Goal: Task Accomplishment & Management: Manage account settings

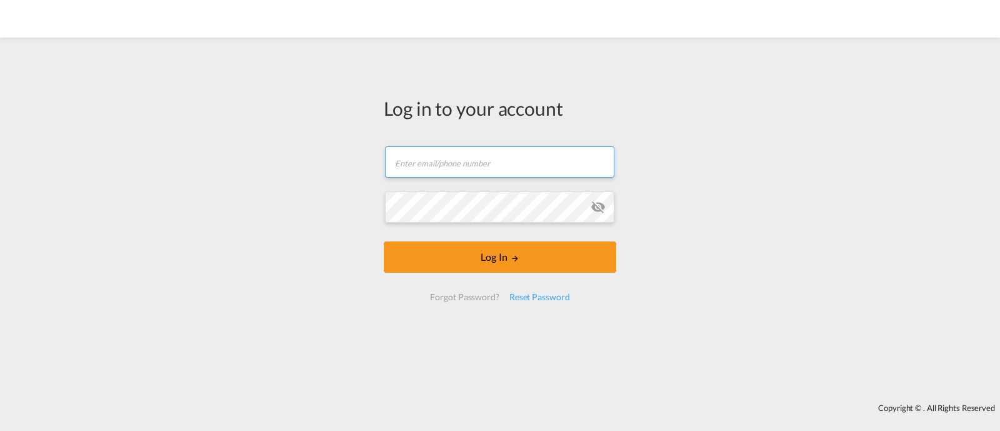
type input "[EMAIL_ADDRESS][DOMAIN_NAME]"
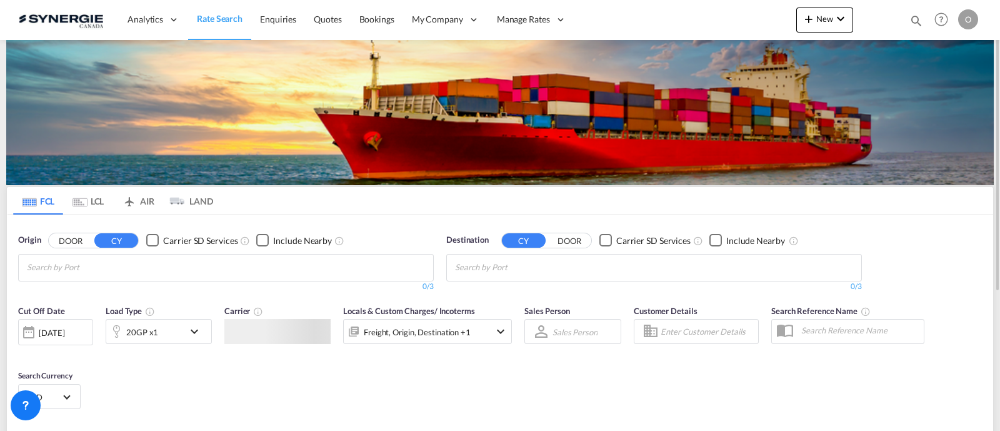
click at [913, 22] on div "Bookings Quotes Enquiries Help Resources Product Release O My Profile Logout" at bounding box center [941, 19] width 79 height 39
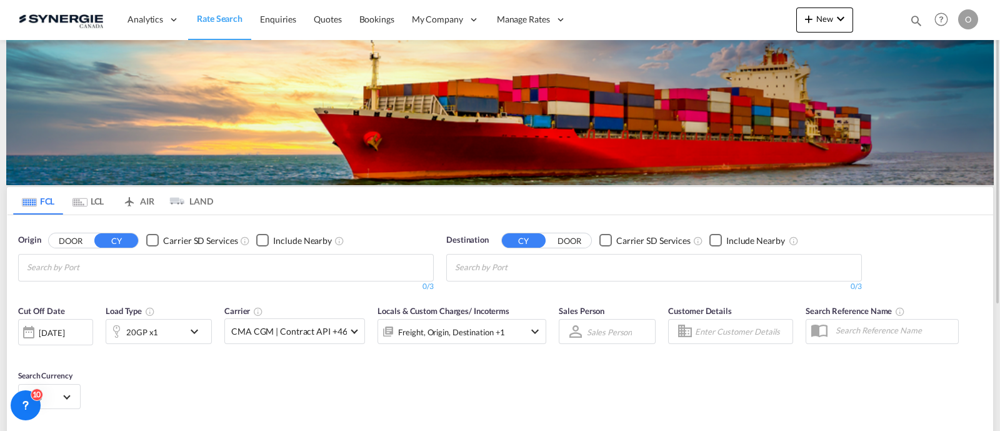
click at [914, 18] on md-icon "icon-magnify" at bounding box center [917, 21] width 14 height 14
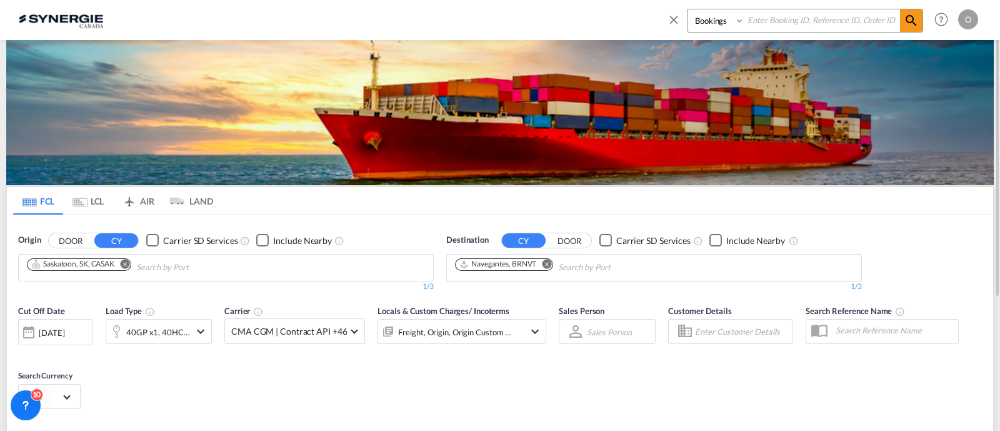
click at [720, 30] on select "Bookings Quotes Enquiries" at bounding box center [717, 20] width 59 height 23
select select "Quotes"
click at [688, 9] on select "Bookings Quotes Enquiries" at bounding box center [717, 20] width 59 height 23
click at [760, 26] on input at bounding box center [823, 20] width 156 height 22
paste input "SYN100036"
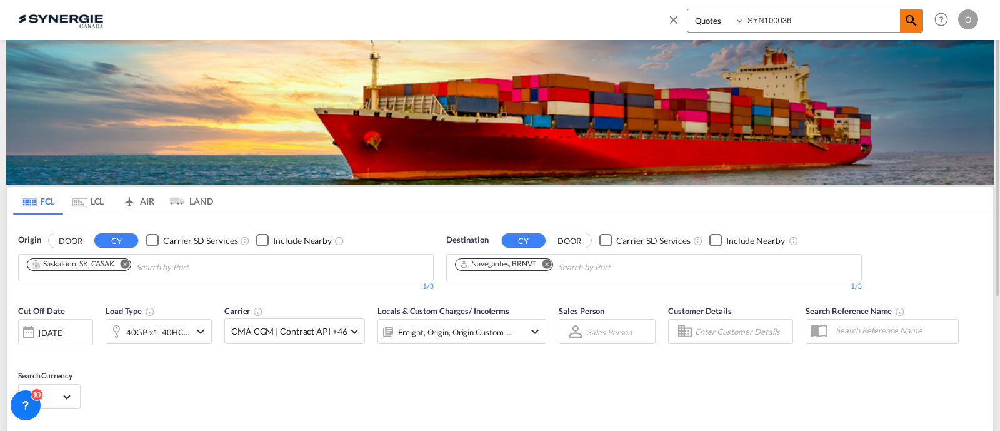
type input "SYN100036"
click at [908, 26] on md-icon "icon-magnify" at bounding box center [911, 20] width 15 height 15
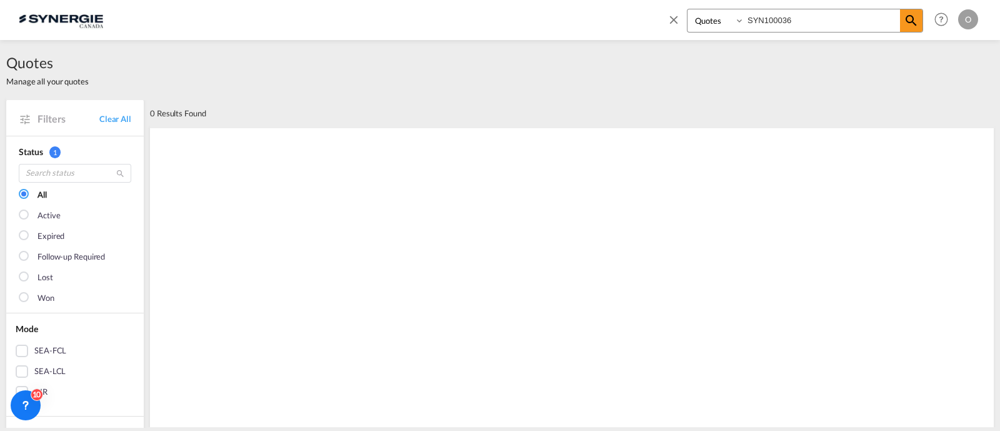
click at [698, 21] on select "Bookings Quotes Enquiries" at bounding box center [717, 20] width 59 height 23
click at [688, 9] on select "Bookings Quotes Enquiries" at bounding box center [717, 20] width 59 height 23
click at [907, 19] on md-icon "icon-magnify" at bounding box center [911, 20] width 15 height 15
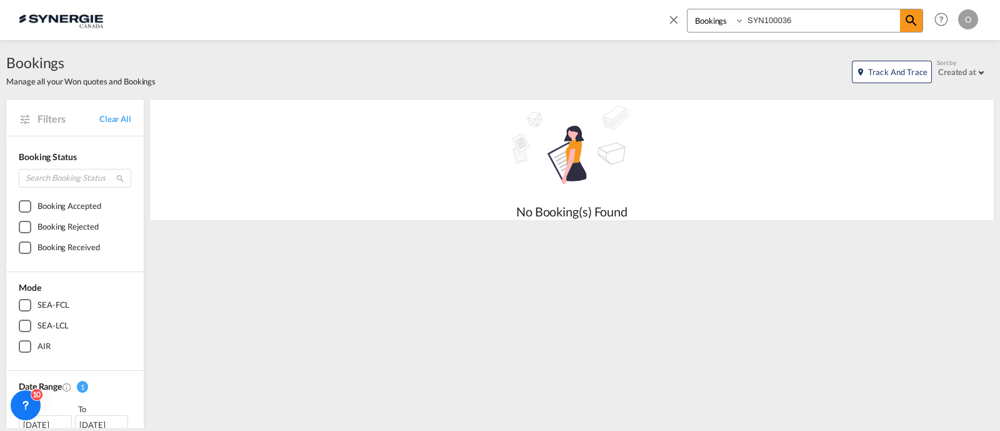
click at [728, 22] on select "Bookings Quotes Enquiries" at bounding box center [717, 20] width 59 height 23
click at [688, 9] on select "Bookings Quotes Enquiries" at bounding box center [717, 20] width 59 height 23
click at [905, 22] on md-icon "icon-magnify" at bounding box center [911, 20] width 15 height 15
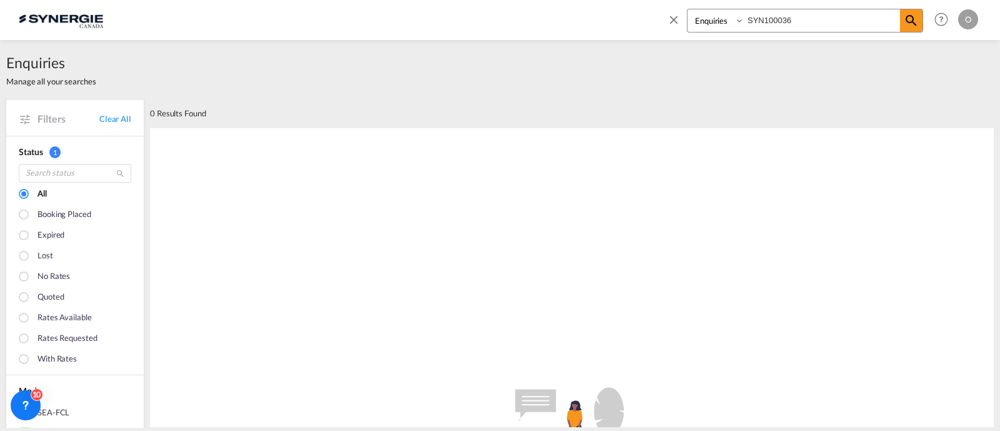
click at [757, 15] on input "SYN100036" at bounding box center [823, 20] width 156 height 22
click at [717, 26] on select "Bookings Quotes Enquiries" at bounding box center [717, 20] width 59 height 23
select select "Quotes"
click at [688, 9] on select "Bookings Quotes Enquiries" at bounding box center [717, 20] width 59 height 23
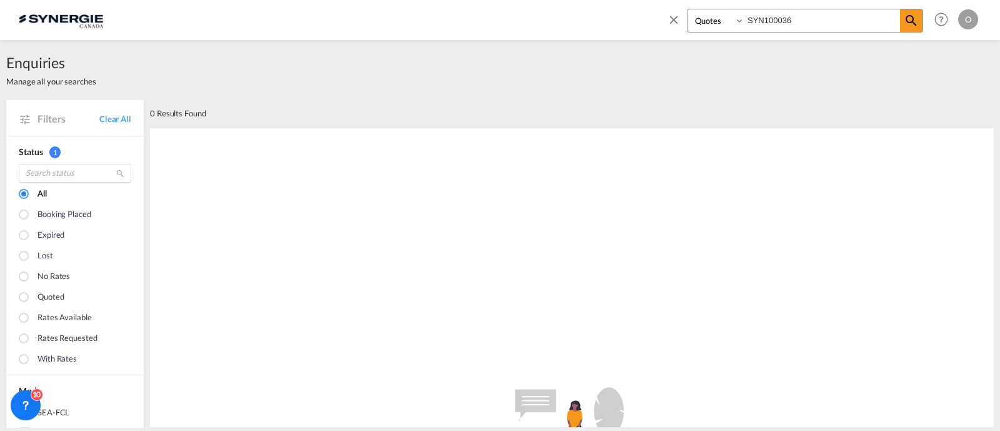
click at [772, 25] on input "SYN100036" at bounding box center [823, 20] width 156 height 22
drag, startPoint x: 772, startPoint y: 25, endPoint x: 823, endPoint y: 27, distance: 51.3
click at [773, 25] on input "SYN100036" at bounding box center [823, 20] width 156 height 22
paste input
type input "SYN100036"
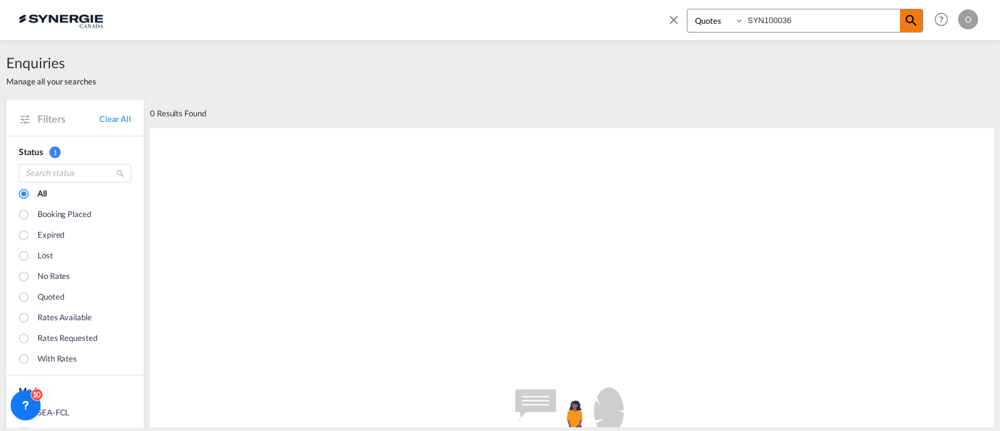
click at [920, 21] on span at bounding box center [911, 20] width 23 height 23
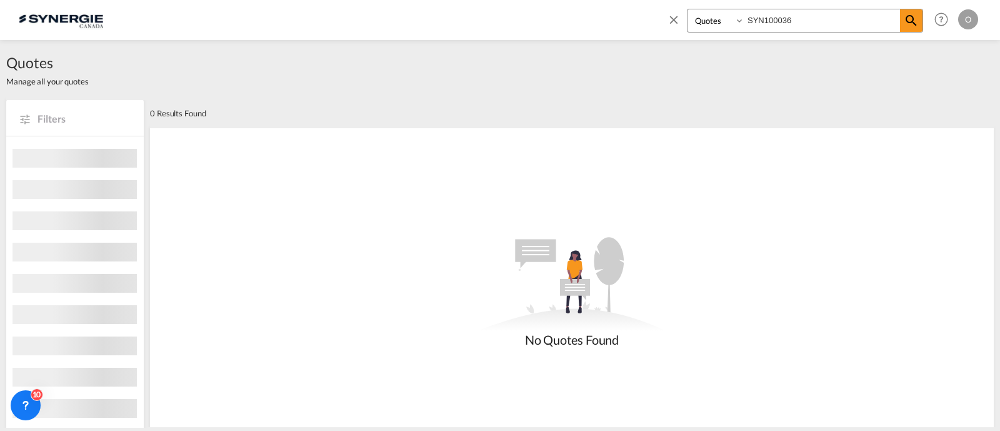
click at [699, 23] on select "Bookings Quotes Enquiries" at bounding box center [717, 20] width 59 height 23
select select "Shipments"
click at [688, 9] on select "Bookings Quotes Enquiries" at bounding box center [717, 20] width 59 height 23
click at [769, 20] on input "SYN100036" at bounding box center [823, 20] width 156 height 22
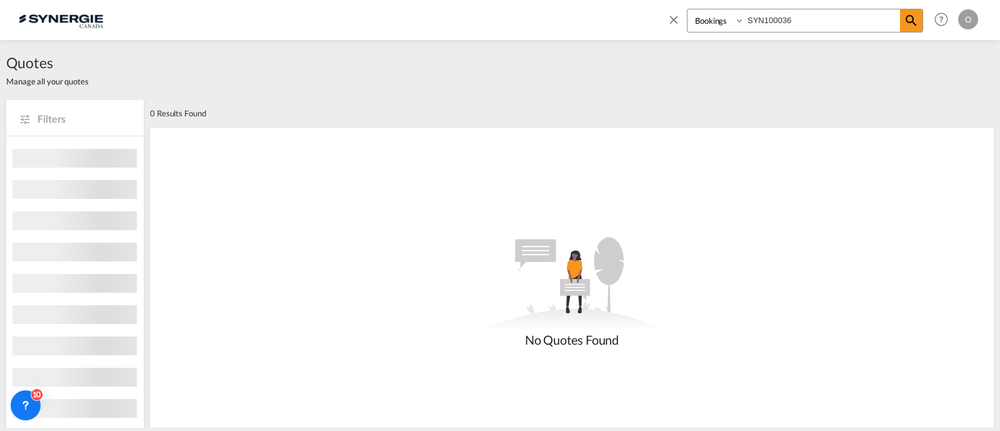
paste input
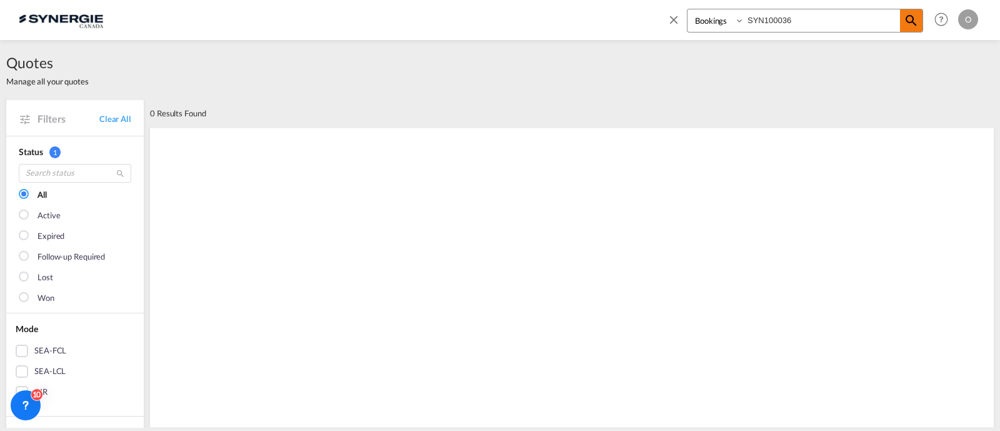
click at [916, 18] on md-icon "icon-magnify" at bounding box center [911, 20] width 15 height 15
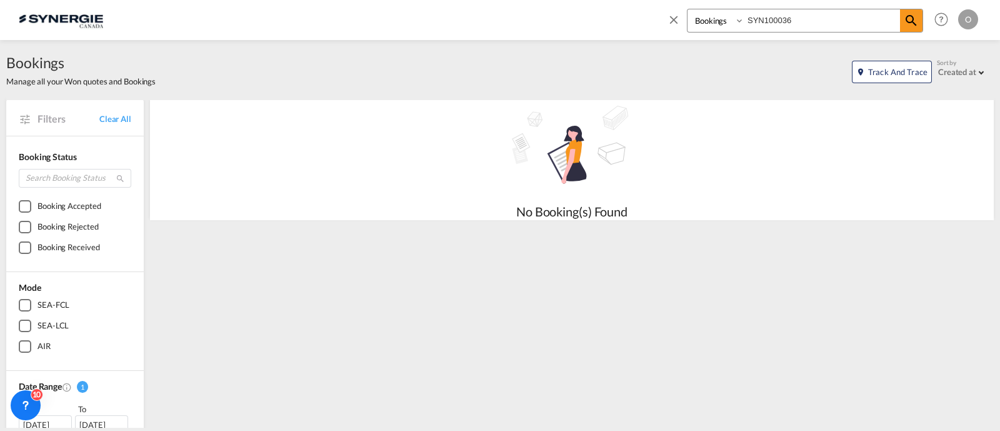
click at [753, 16] on input "SYN100036" at bounding box center [823, 20] width 156 height 22
click at [753, 14] on input "SYN100036" at bounding box center [823, 20] width 156 height 22
paste input "C000014585"
type input "SYC000014585"
click at [721, 23] on select "Bookings Quotes Enquiries" at bounding box center [717, 20] width 59 height 23
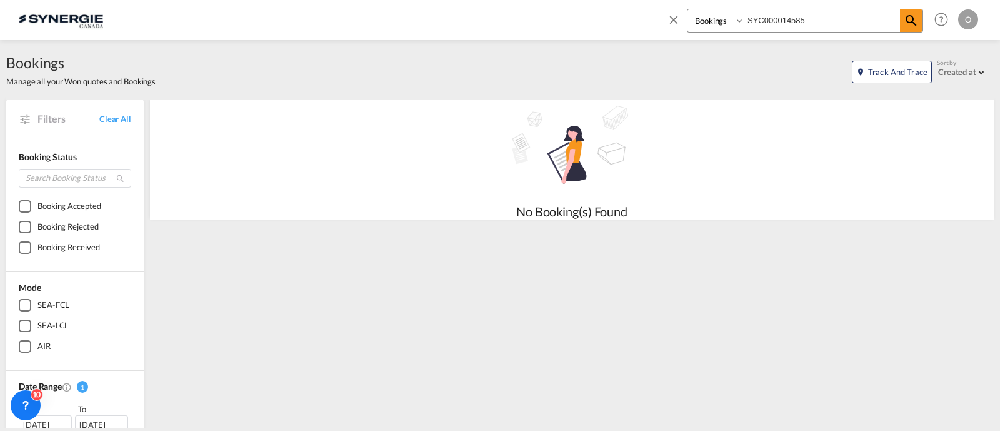
select select "Quotes"
click at [688, 9] on select "Bookings Quotes Enquiries" at bounding box center [717, 20] width 59 height 23
click at [931, 20] on md-icon "Help" at bounding box center [941, 19] width 21 height 21
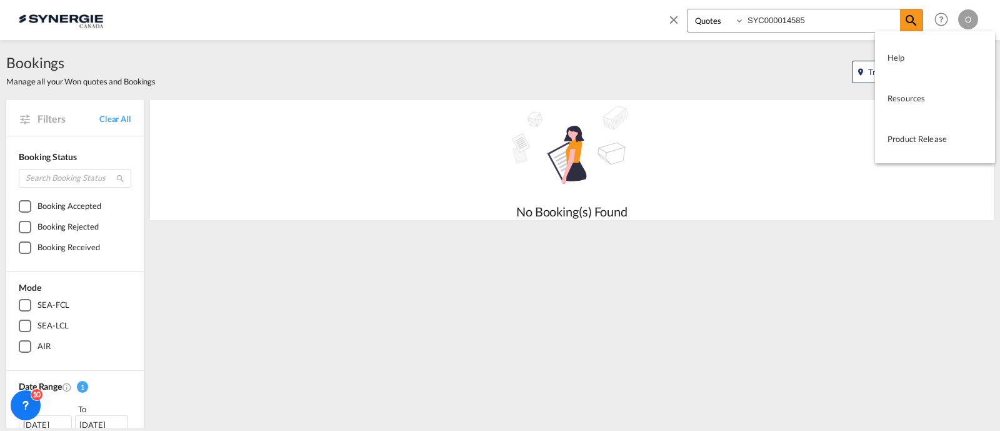
click at [919, 24] on md-backdrop at bounding box center [500, 215] width 1000 height 431
click at [913, 26] on md-backdrop at bounding box center [500, 215] width 1000 height 431
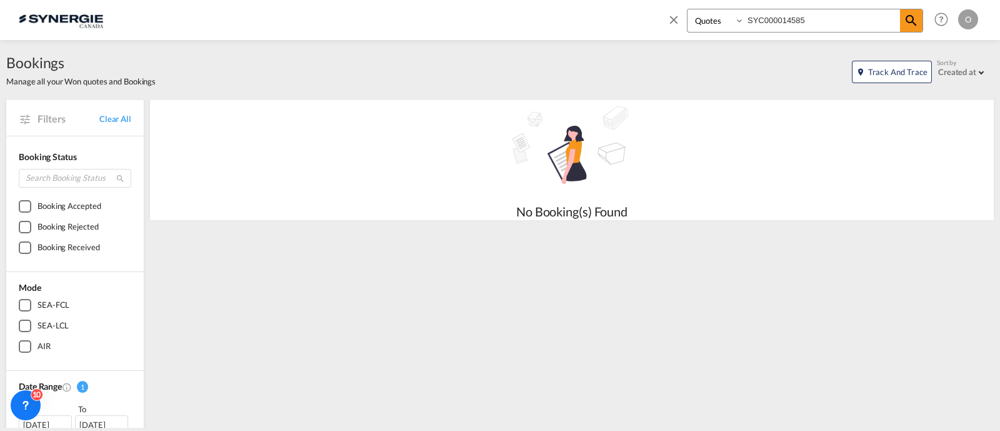
click at [913, 26] on md-icon "icon-magnify" at bounding box center [911, 20] width 15 height 15
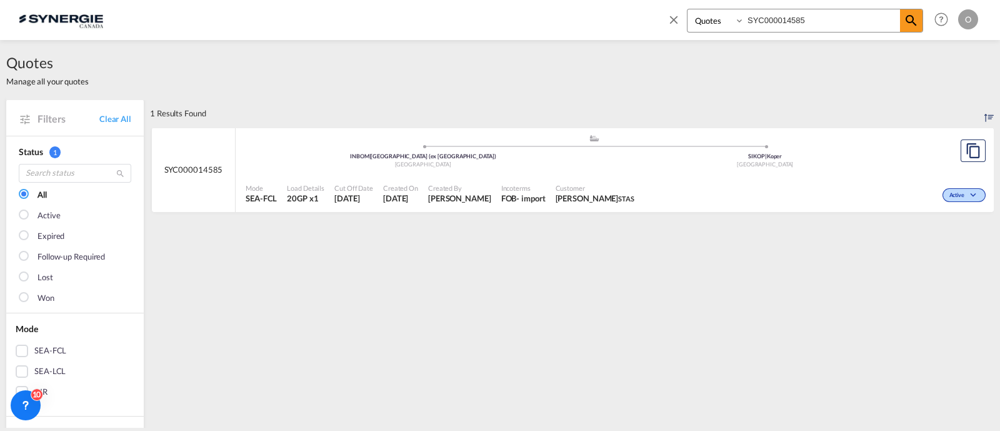
click at [656, 189] on div "Active" at bounding box center [814, 193] width 349 height 31
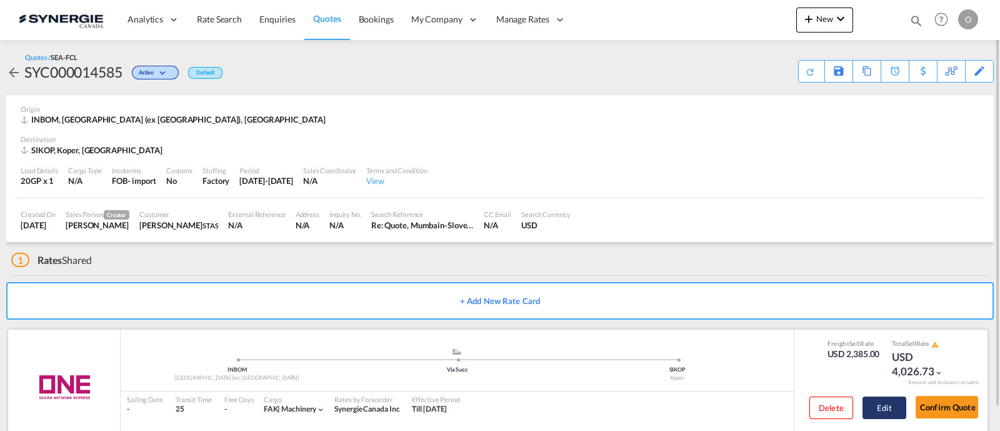
click at [885, 405] on button "Edit" at bounding box center [885, 407] width 44 height 23
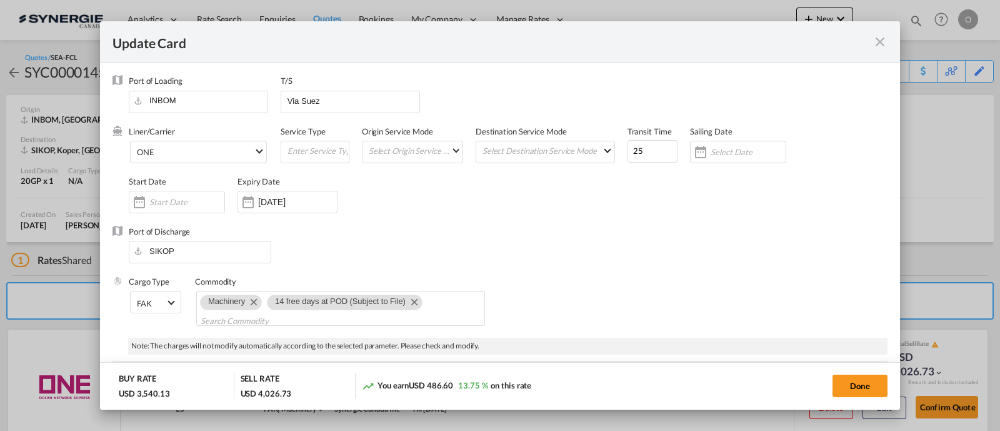
select select "per container"
select select "per B/L"
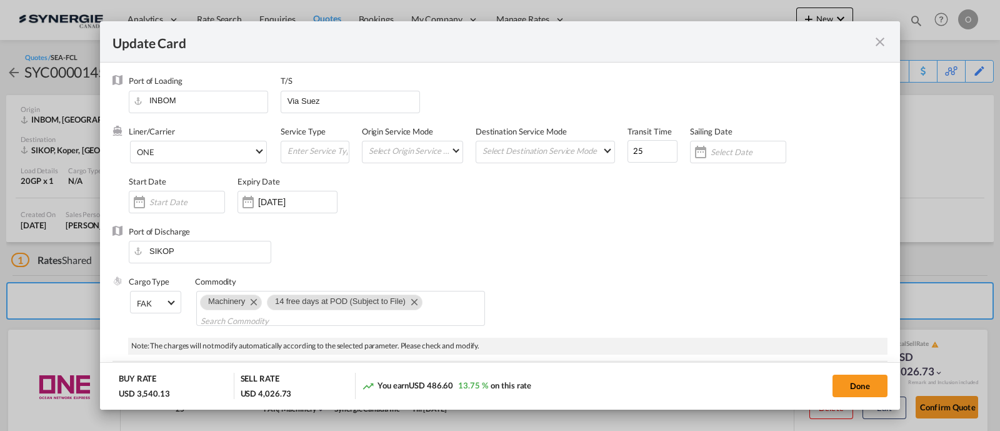
select select "per B/L"
select select "per shipment"
select select "per container"
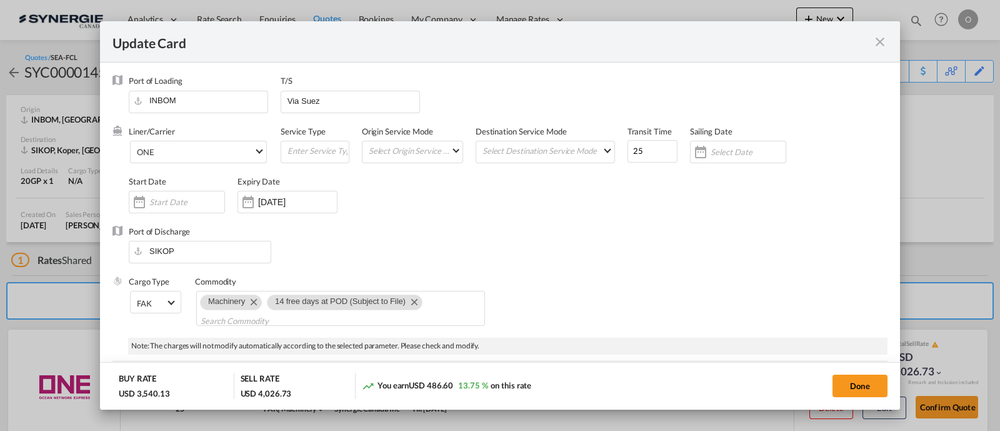
select select "per B/L"
select select "per container"
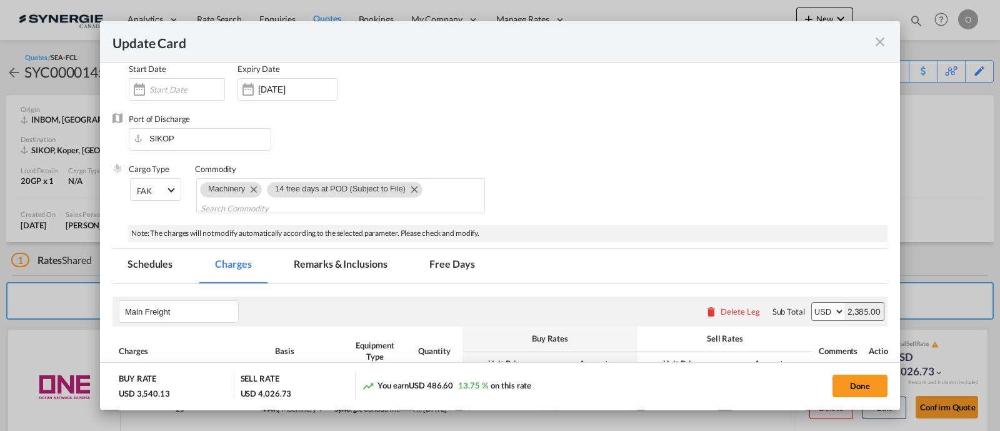
scroll to position [130, 0]
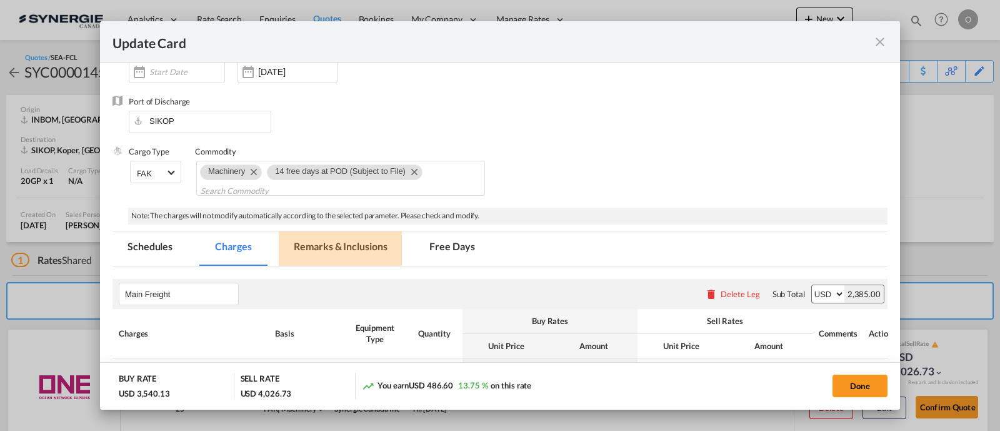
click at [372, 250] on md-tab-item "Remarks & Inclusions" at bounding box center [340, 248] width 123 height 34
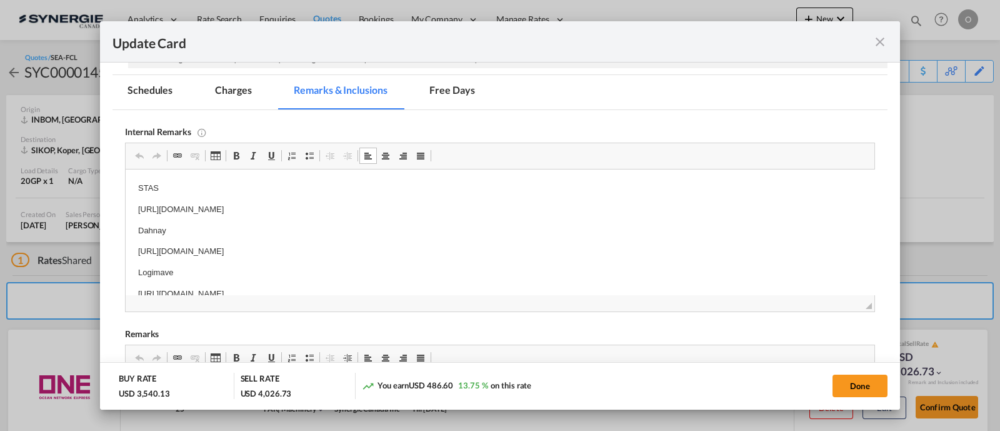
scroll to position [18, 0]
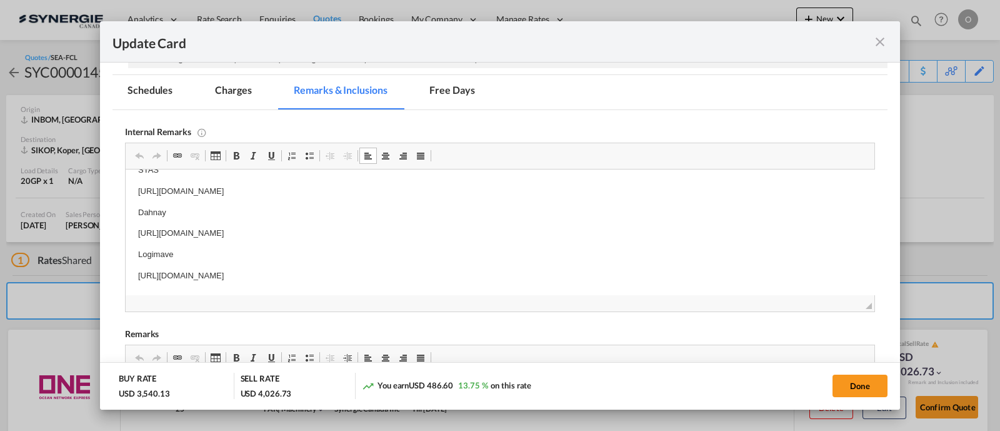
drag, startPoint x: 468, startPoint y: 274, endPoint x: 132, endPoint y: 277, distance: 336.4
click at [132, 277] on html "STAS [URL][DOMAIN_NAME] Dahnay [URL][DOMAIN_NAME] Logimave [URL][DOMAIN_NAME]" at bounding box center [500, 223] width 749 height 144
copy p "[URL][DOMAIN_NAME]"
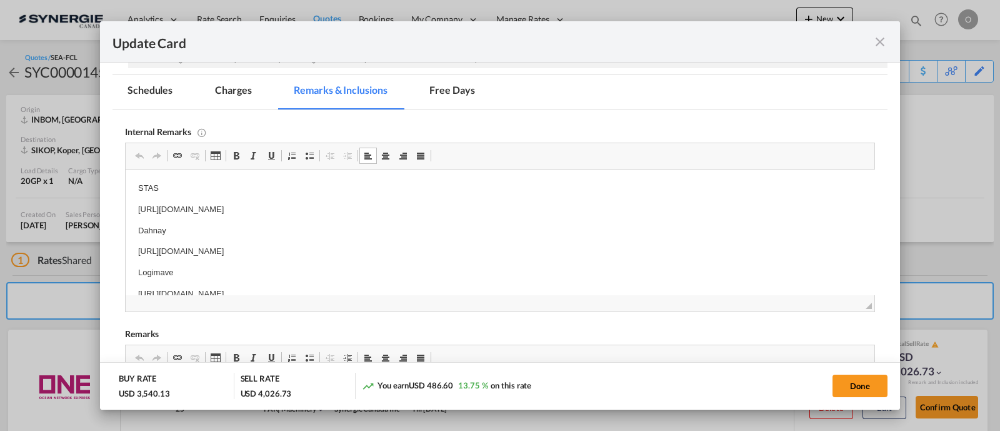
drag, startPoint x: 487, startPoint y: 252, endPoint x: 128, endPoint y: 246, distance: 358.9
click at [128, 246] on html "STAS [URL][DOMAIN_NAME] Dahnay [URL][DOMAIN_NAME] Logimave [URL][DOMAIN_NAME]" at bounding box center [500, 241] width 749 height 144
copy p "[URL][DOMAIN_NAME]"
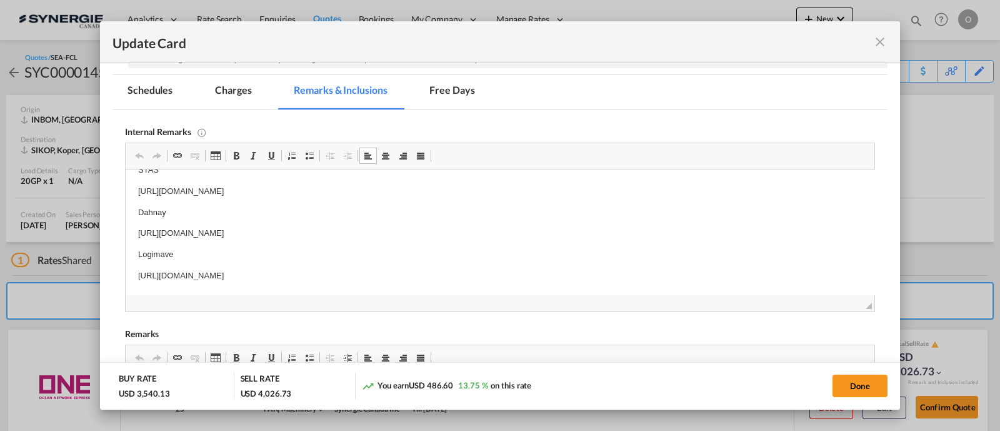
drag, startPoint x: 467, startPoint y: 278, endPoint x: 232, endPoint y: 451, distance: 292.4
click at [126, 283] on html "STAS [URL][DOMAIN_NAME] Dahnay [URL][DOMAIN_NAME] Logimave [URL][DOMAIN_NAME]" at bounding box center [500, 223] width 749 height 144
copy p "[URL][DOMAIN_NAME]"
